Goal: Task Accomplishment & Management: Manage account settings

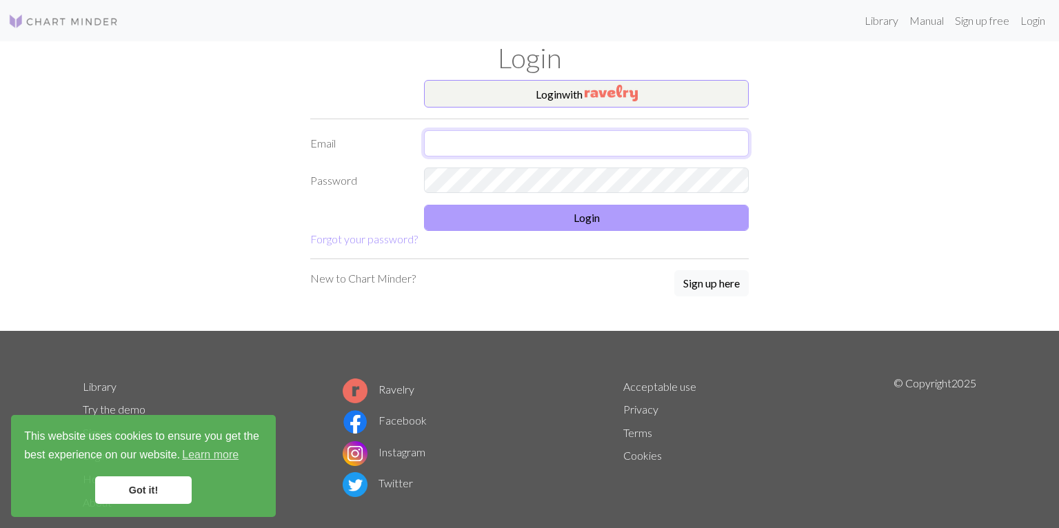
type input "[EMAIL_ADDRESS][DOMAIN_NAME]"
click at [601, 218] on button "Login" at bounding box center [586, 218] width 325 height 26
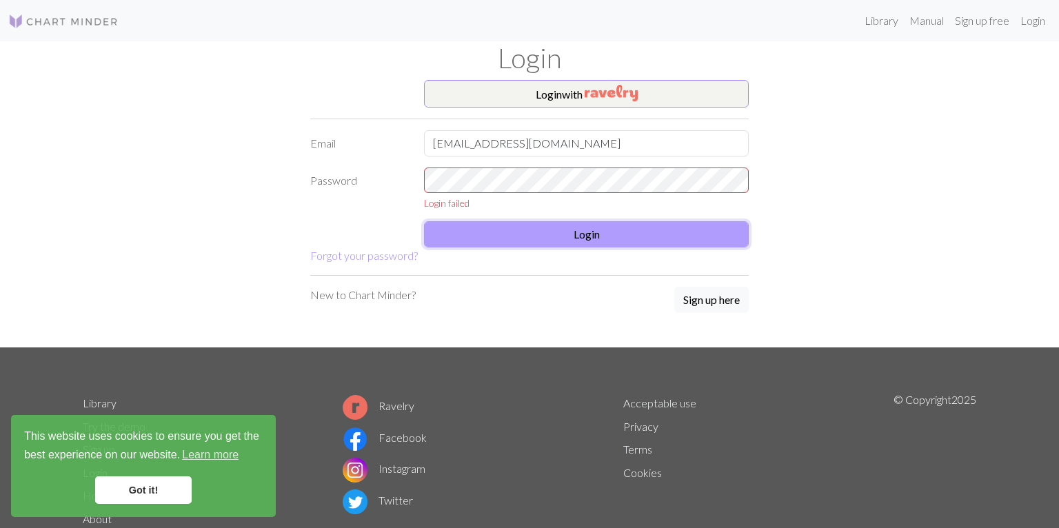
click at [586, 237] on button "Login" at bounding box center [586, 234] width 325 height 26
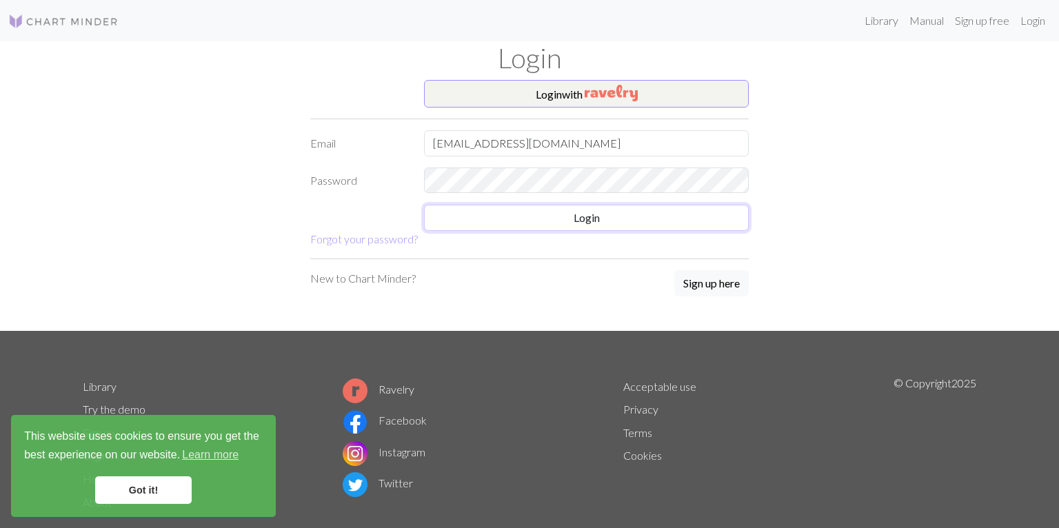
click at [580, 235] on form "Login with Email [EMAIL_ADDRESS][DOMAIN_NAME] Password Login Forgot your passwo…" at bounding box center [529, 163] width 438 height 167
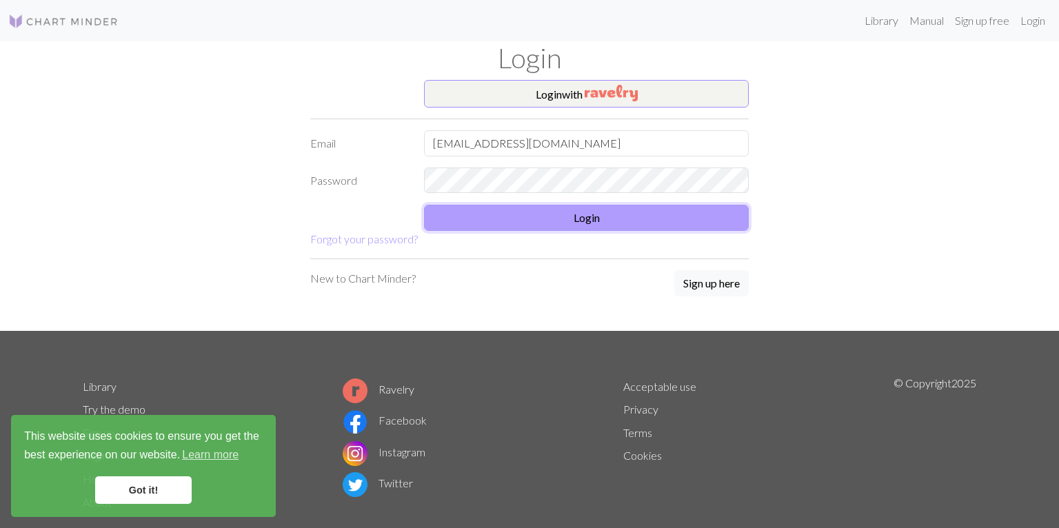
click at [582, 224] on button "Login" at bounding box center [586, 218] width 325 height 26
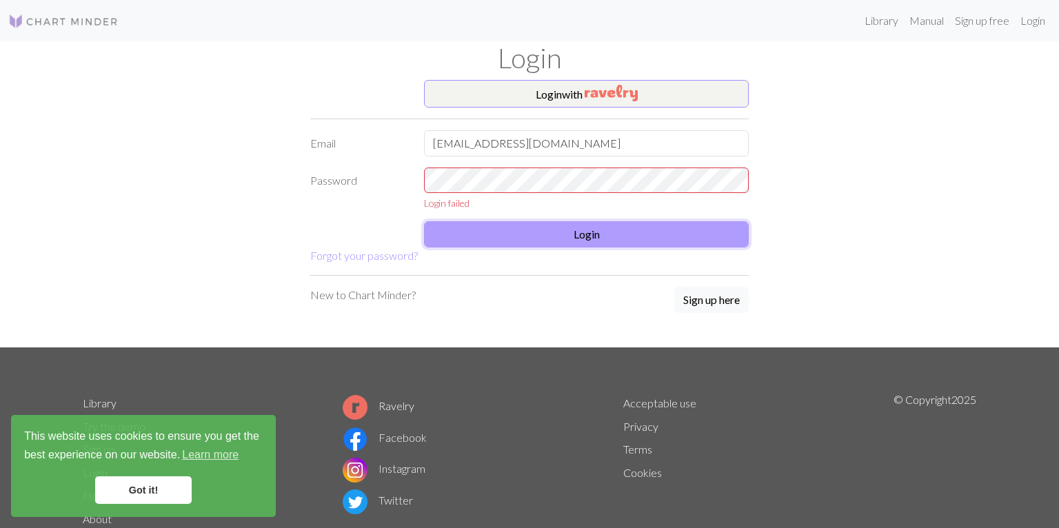
click at [587, 235] on button "Login" at bounding box center [586, 234] width 325 height 26
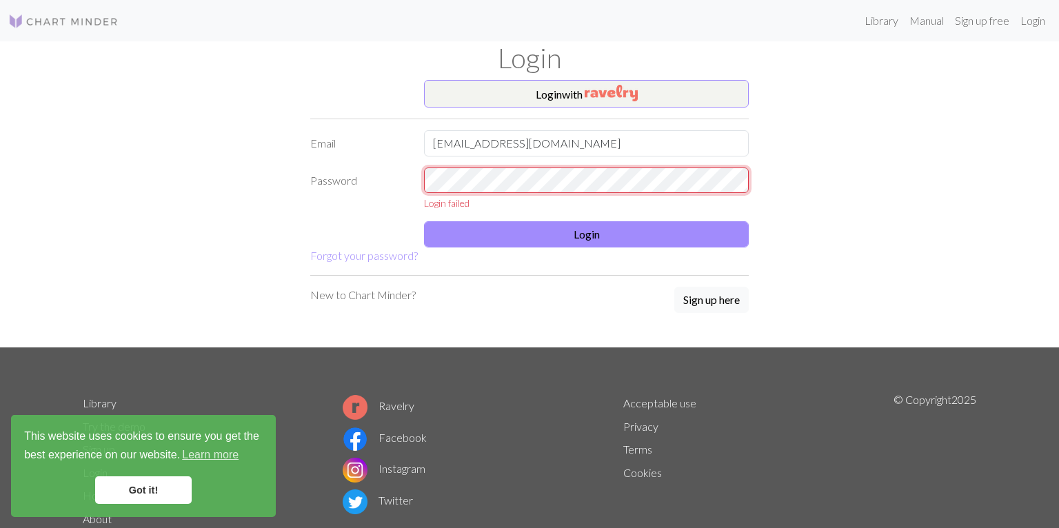
click at [281, 161] on div "Login with Email [EMAIL_ADDRESS][DOMAIN_NAME] Password Login failed Login Forgo…" at bounding box center [529, 213] width 910 height 267
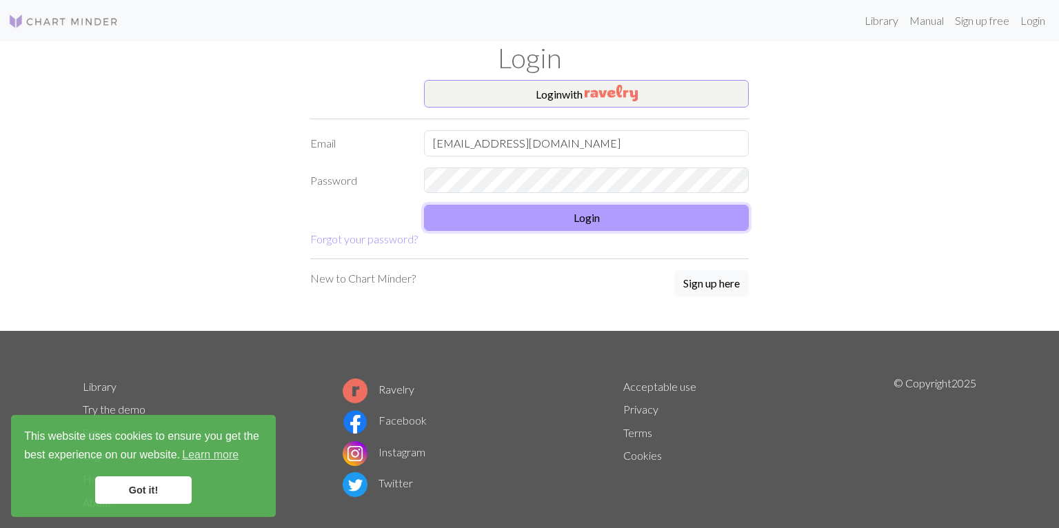
click at [646, 218] on button "Login" at bounding box center [586, 218] width 325 height 26
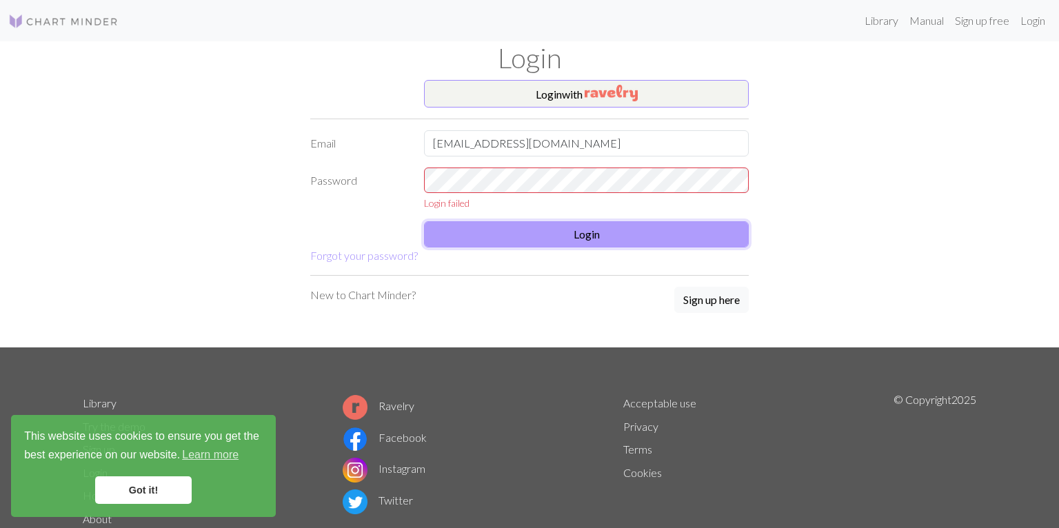
click at [583, 234] on button "Login" at bounding box center [586, 234] width 325 height 26
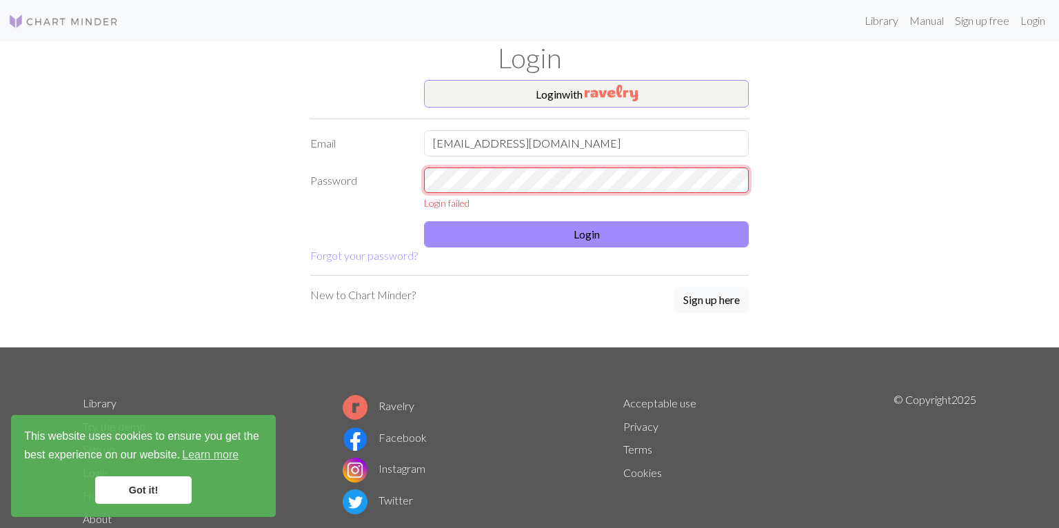
click at [345, 165] on form "Login with Email [EMAIL_ADDRESS][DOMAIN_NAME] Password Login failed Login Forgo…" at bounding box center [529, 172] width 438 height 184
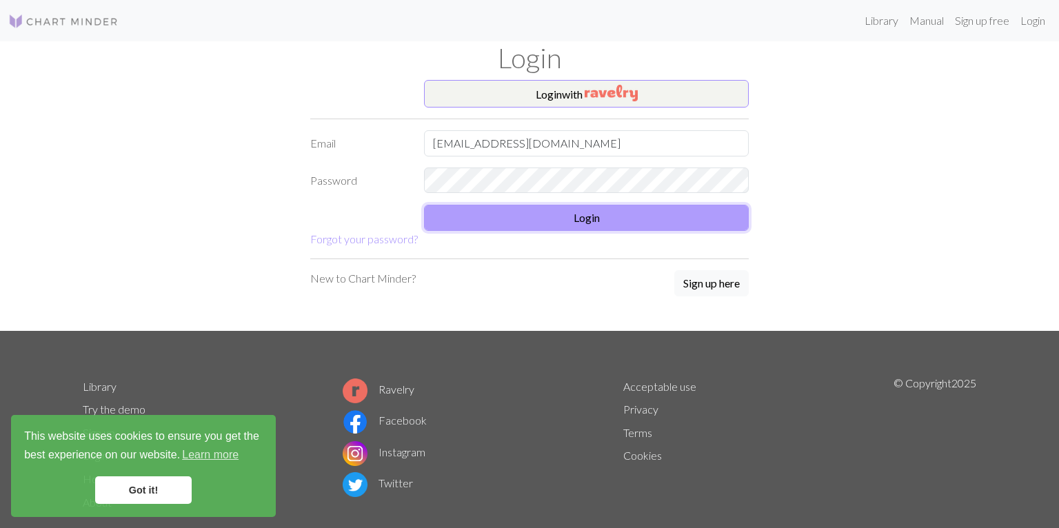
click at [635, 220] on button "Login" at bounding box center [586, 218] width 325 height 26
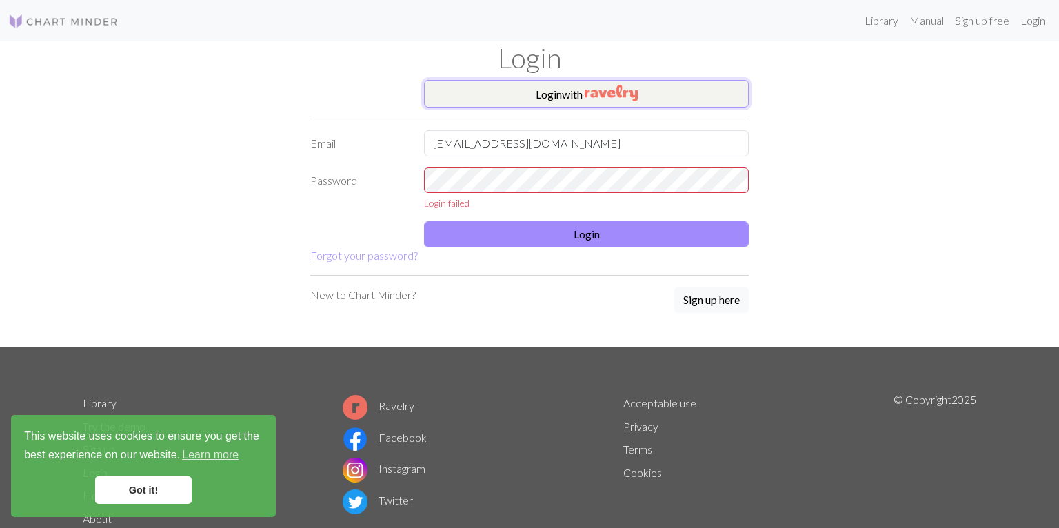
click at [597, 92] on img "button" at bounding box center [610, 93] width 53 height 17
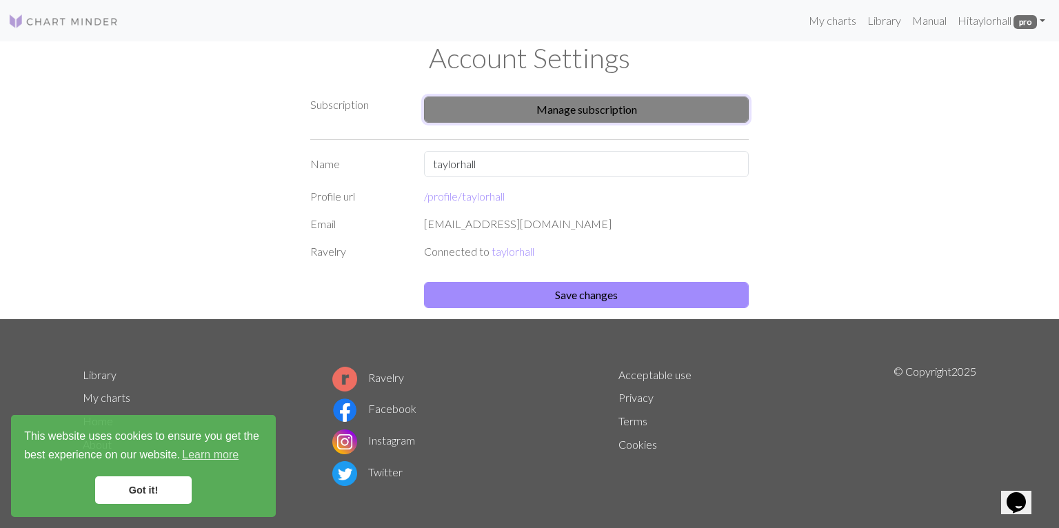
click at [587, 105] on button "Manage subscription" at bounding box center [586, 109] width 325 height 26
